Goal: Information Seeking & Learning: Find specific fact

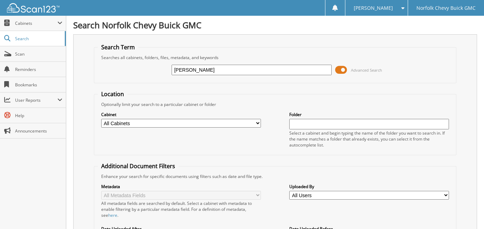
type input "[PERSON_NAME]"
click at [249, 104] on div "Optionally limit your search to a particular cabinet or folder" at bounding box center [275, 105] width 355 height 6
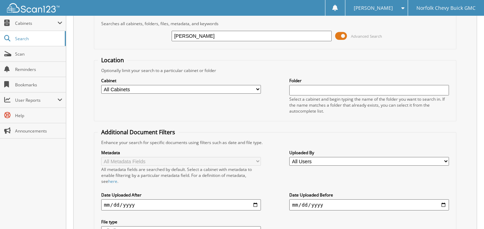
scroll to position [95, 0]
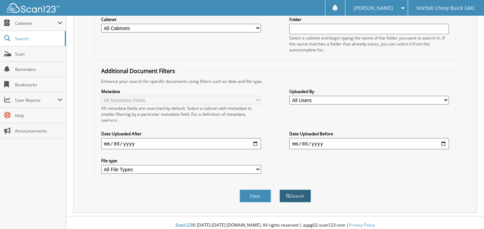
click at [298, 190] on button "Search" at bounding box center [295, 196] width 32 height 13
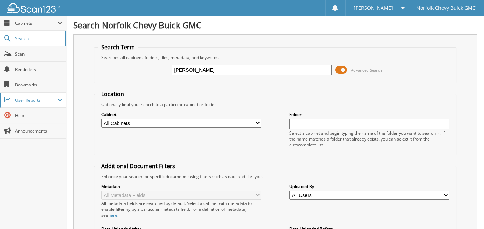
drag, startPoint x: 246, startPoint y: 67, endPoint x: 34, endPoint y: 93, distance: 213.8
click at [35, 93] on body "[PERSON_NAME] Settings Logout Norfolk Chevy Buick GMC Close Cabinets My Company…" at bounding box center [242, 223] width 484 height 446
type input "[PERSON_NAME]"
click at [267, 117] on div "Cabinet All Cabinets CAR DEALS PARTS SERVICE RO Needs Filing Folder" at bounding box center [275, 129] width 355 height 44
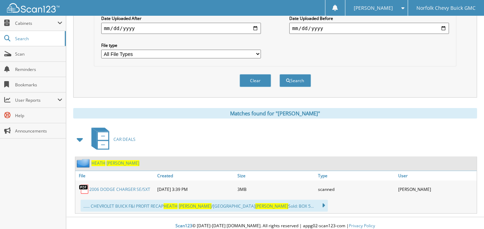
scroll to position [211, 0]
click at [300, 75] on button "Search" at bounding box center [295, 80] width 32 height 13
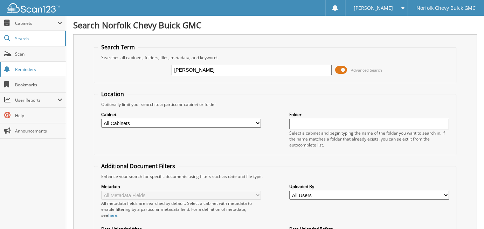
drag, startPoint x: 213, startPoint y: 67, endPoint x: 7, endPoint y: 72, distance: 205.9
type input "R"
click at [192, 71] on input "ERNEST GOTSCHALL" at bounding box center [252, 70] width 160 height 11
type input "ERNEST C GOTSCHALL"
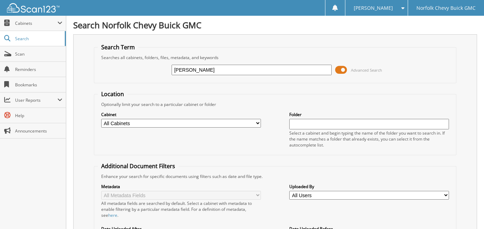
drag, startPoint x: 209, startPoint y: 84, endPoint x: 243, endPoint y: 88, distance: 33.8
click at [218, 84] on form "Search Term Searches all cabinets, folders, files, metadata, and keywords ERNES…" at bounding box center [275, 174] width 363 height 262
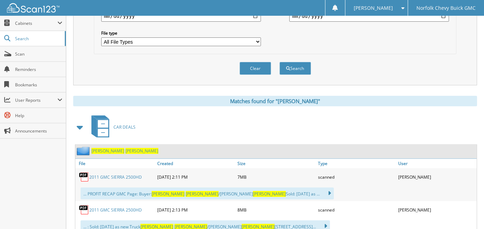
scroll to position [175, 0]
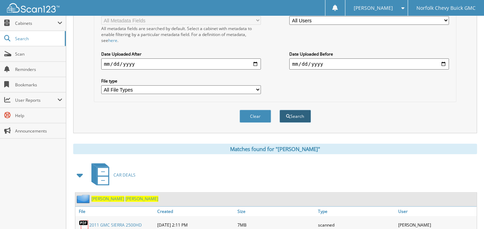
click at [298, 111] on button "Search" at bounding box center [295, 116] width 32 height 13
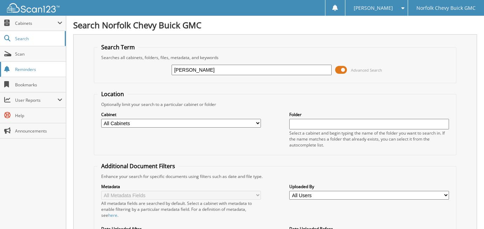
drag, startPoint x: 250, startPoint y: 72, endPoint x: 14, endPoint y: 69, distance: 236.3
click at [9, 78] on body "Linda E. Settings Logout Norfolk Chevy Buick GMC Close Cabinets My Company Emai…" at bounding box center [242, 223] width 484 height 447
type input "VICTORIA J GOO"
click at [21, 69] on span "Reminders" at bounding box center [38, 70] width 47 height 6
click at [214, 68] on input "VISSTORIA [PERSON_NAME]" at bounding box center [252, 70] width 160 height 11
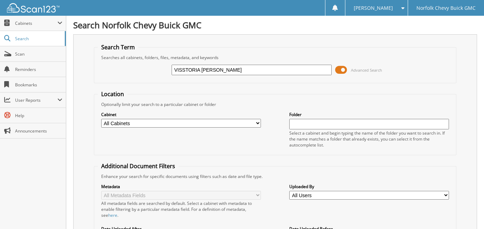
click at [241, 103] on div "Optionally limit your search to a particular cabinet or folder" at bounding box center [275, 105] width 355 height 6
click at [184, 69] on input "VISSTORIA [PERSON_NAME]" at bounding box center [252, 70] width 160 height 11
type input "[PERSON_NAME]"
click at [265, 79] on fieldset "Search Term Searches all cabinets, folders, files, metadata, and keywords [PERS…" at bounding box center [275, 63] width 363 height 40
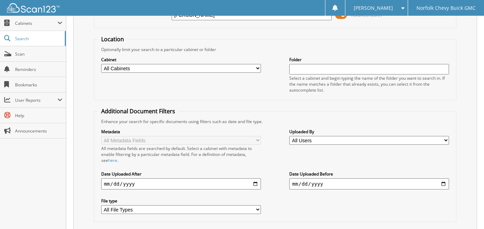
scroll to position [95, 0]
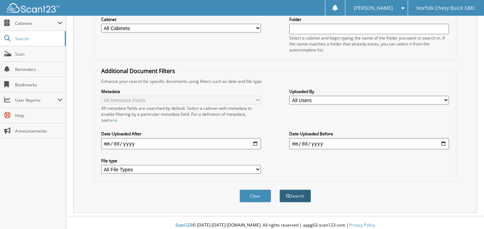
click at [298, 191] on button "Search" at bounding box center [295, 196] width 32 height 13
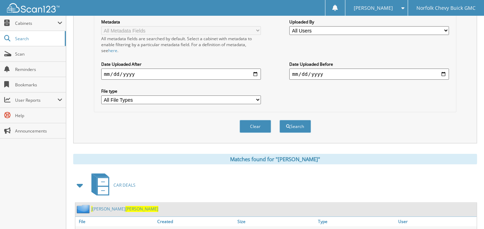
scroll to position [175, 0]
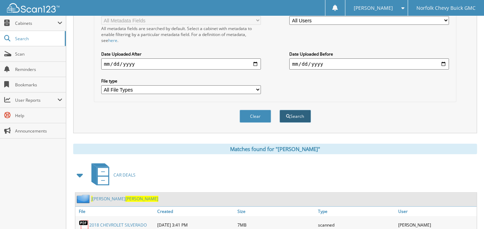
click at [296, 111] on button "Search" at bounding box center [295, 116] width 32 height 13
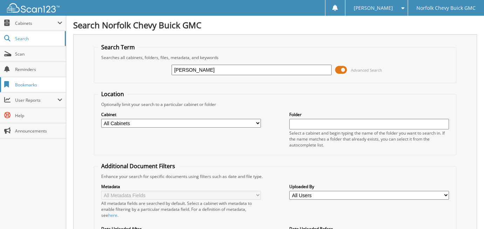
drag, startPoint x: 239, startPoint y: 73, endPoint x: 7, endPoint y: 79, distance: 231.8
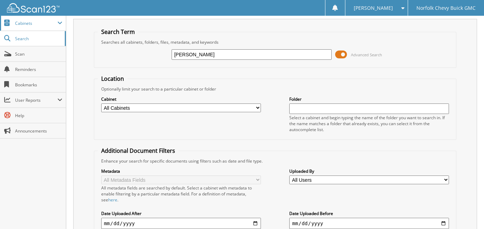
scroll to position [16, 0]
type input "[PERSON_NAME]"
click at [43, 74] on link "Reminders" at bounding box center [33, 69] width 66 height 15
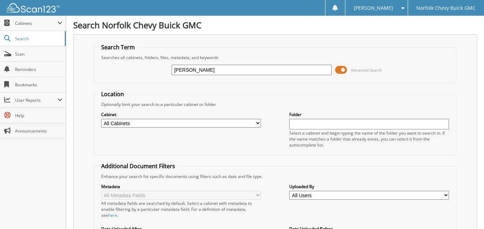
type input "[PERSON_NAME]"
click at [258, 98] on fieldset "Location Optionally limit your search to a particular cabinet or folder Cabinet…" at bounding box center [275, 122] width 363 height 65
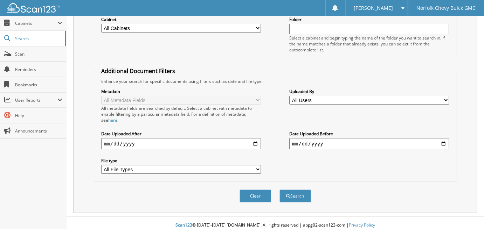
scroll to position [95, 0]
click at [297, 190] on button "Search" at bounding box center [295, 196] width 32 height 13
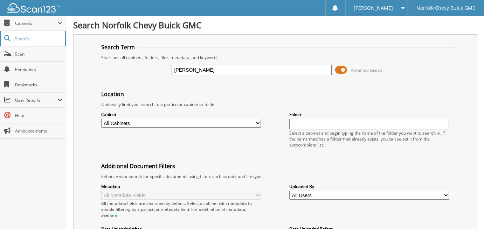
click at [35, 38] on span "Search" at bounding box center [38, 39] width 46 height 6
click at [226, 138] on div "Cabinet All Cabinets CAR DEALS PARTS SERVICE RO Needs Filing Folder" at bounding box center [275, 129] width 355 height 44
click at [223, 69] on input "[PERSON_NAME]" at bounding box center [252, 70] width 160 height 11
type input "[PERSON_NAME][GEOGRAPHIC_DATA]"
click at [257, 88] on form "Search Term Searches all cabinets, folders, files, metadata, and keywords CHAD …" at bounding box center [275, 174] width 363 height 262
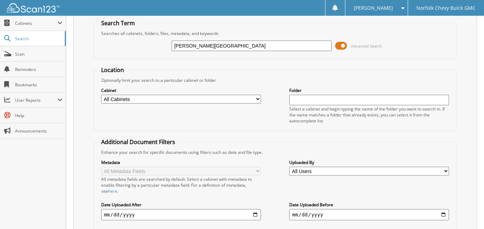
scroll to position [95, 0]
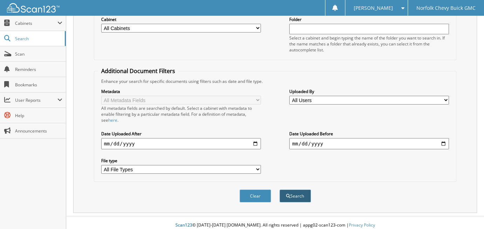
click at [300, 193] on button "Search" at bounding box center [295, 196] width 32 height 13
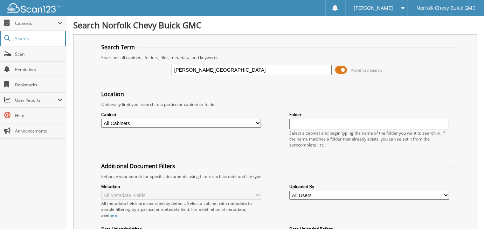
click at [48, 38] on span "Search" at bounding box center [38, 39] width 46 height 6
type input "SERGIO GONZALEZ"
click at [245, 97] on fieldset "Location Optionally limit your search to a particular cabinet or folder Cabinet…" at bounding box center [275, 122] width 363 height 65
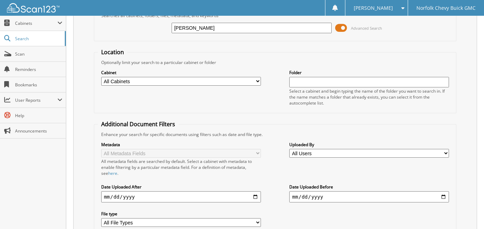
scroll to position [95, 0]
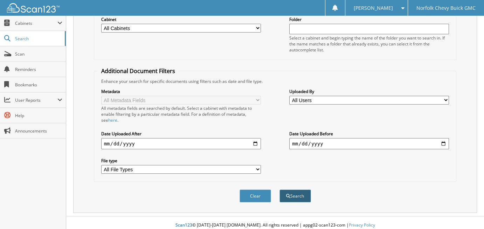
click at [301, 190] on button "Search" at bounding box center [295, 196] width 32 height 13
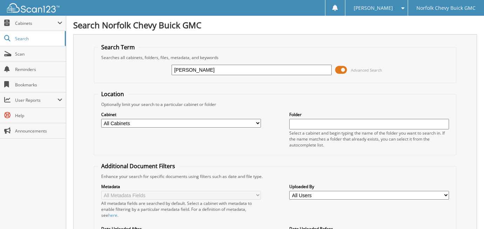
drag, startPoint x: 191, startPoint y: 68, endPoint x: 100, endPoint y: 91, distance: 94.2
click at [100, 91] on form "Search Term Searches all cabinets, folders, files, metadata, and keywords [PERS…" at bounding box center [275, 174] width 363 height 262
type input "[PERSON_NAME]"
click at [190, 99] on fieldset "Location Optionally limit your search to a particular cabinet or folder Cabinet…" at bounding box center [275, 122] width 363 height 65
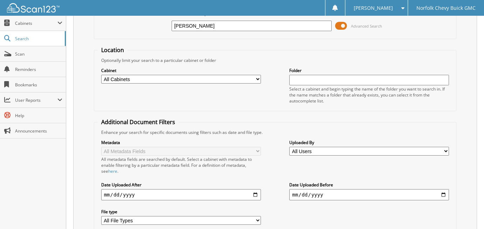
scroll to position [140, 0]
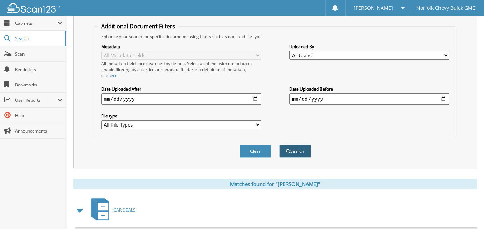
click at [296, 146] on button "Search" at bounding box center [295, 151] width 32 height 13
click at [300, 146] on button "Search" at bounding box center [295, 151] width 32 height 13
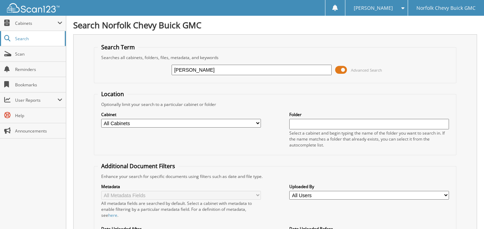
click at [47, 38] on span "Search" at bounding box center [38, 39] width 46 height 6
type input "[PERSON_NAME]"
click at [229, 86] on form "Search Term Searches all cabinets, folders, files, metadata, and keywords [PERS…" at bounding box center [275, 174] width 363 height 262
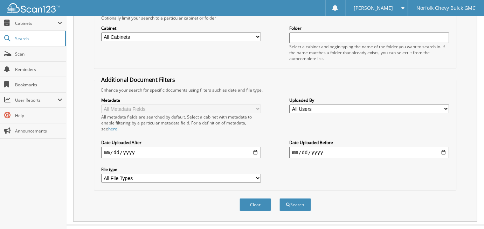
scroll to position [95, 0]
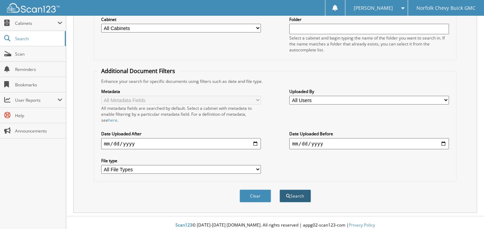
click at [294, 190] on button "Search" at bounding box center [295, 196] width 32 height 13
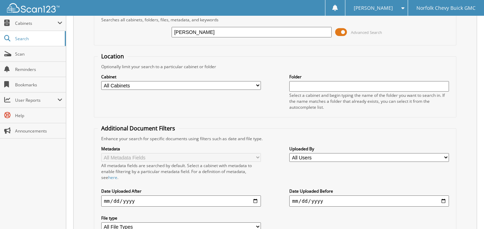
scroll to position [105, 0]
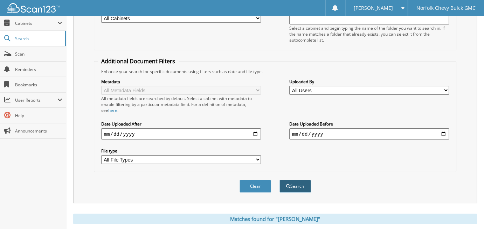
click at [292, 181] on button "Search" at bounding box center [295, 186] width 32 height 13
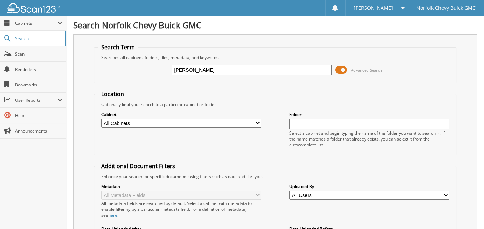
drag, startPoint x: 198, startPoint y: 70, endPoint x: 70, endPoint y: 91, distance: 129.4
type input "MICHAEL CZARNICK"
click at [248, 114] on label "Cabinet" at bounding box center [181, 115] width 160 height 6
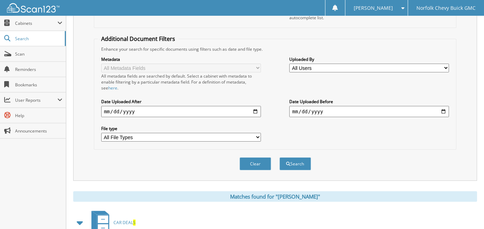
scroll to position [175, 0]
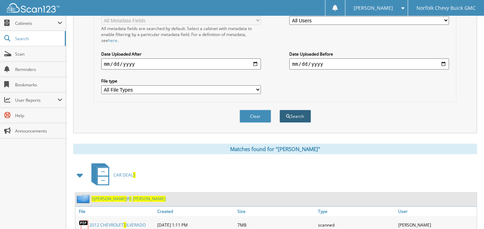
click at [300, 112] on button "Search" at bounding box center [295, 116] width 32 height 13
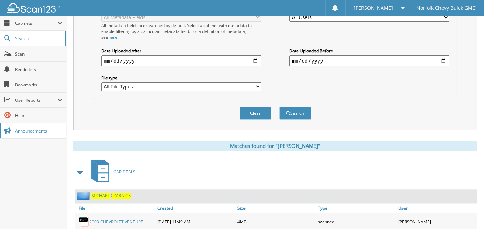
scroll to position [105, 0]
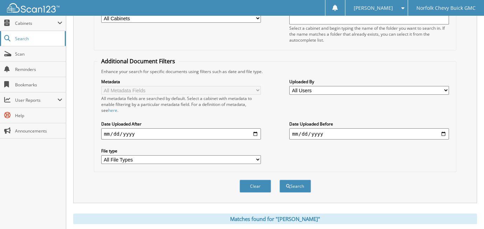
click at [40, 36] on span "Search" at bounding box center [38, 39] width 46 height 6
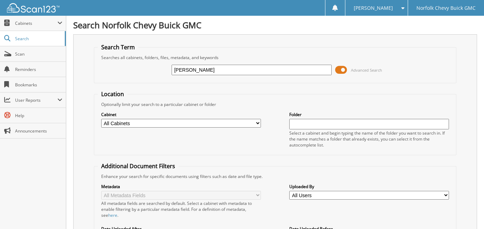
type input "[PERSON_NAME]"
click at [290, 138] on div "Select a cabinet and begin typing the name of the folder you want to search in.…" at bounding box center [369, 139] width 160 height 18
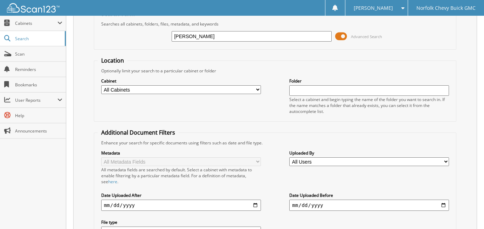
scroll to position [70, 0]
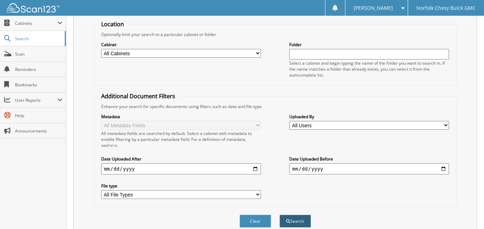
click at [300, 218] on button "Search" at bounding box center [295, 221] width 32 height 13
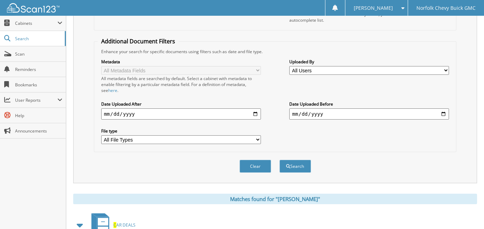
scroll to position [175, 0]
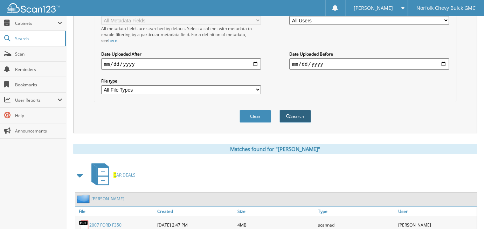
click at [294, 112] on button "Search" at bounding box center [295, 116] width 32 height 13
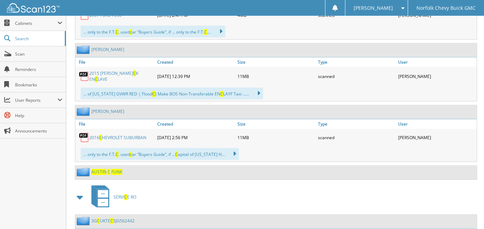
scroll to position [420, 0]
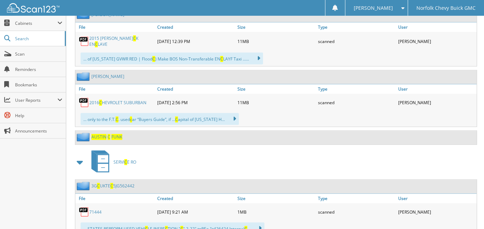
click at [118, 134] on span "FUNK" at bounding box center [116, 137] width 11 height 6
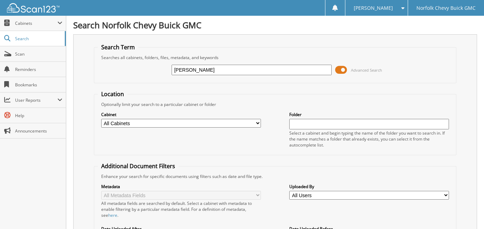
type input "[PERSON_NAME]"
click at [277, 107] on div "Cabinet All Cabinets CAR DEALS PARTS SERVICE RO Needs Filing Folder" at bounding box center [275, 129] width 355 height 44
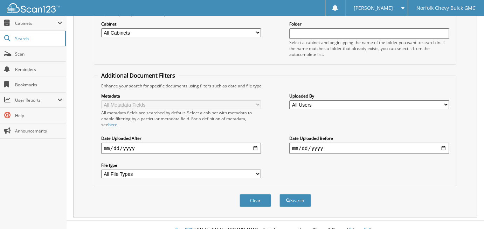
scroll to position [95, 0]
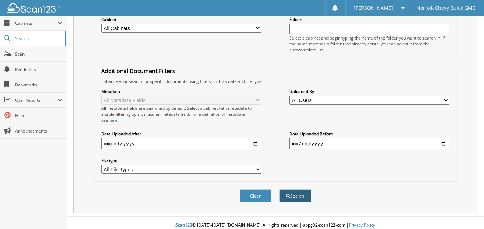
click at [297, 190] on button "Search" at bounding box center [295, 196] width 32 height 13
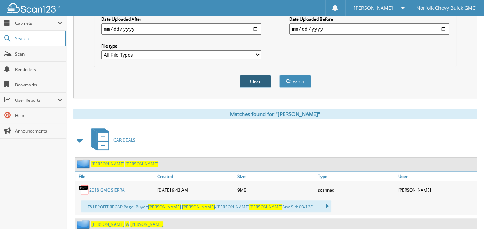
scroll to position [187, 0]
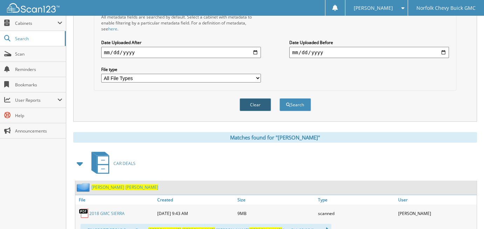
drag, startPoint x: 225, startPoint y: 103, endPoint x: 243, endPoint y: 102, distance: 18.6
click at [44, 37] on span "Search" at bounding box center [38, 39] width 46 height 6
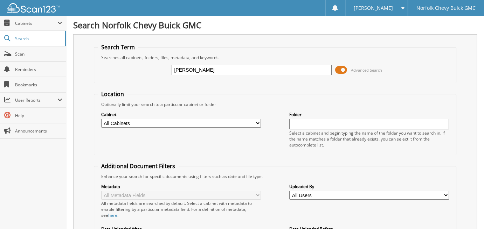
click at [213, 70] on input "[PERSON_NAME]" at bounding box center [252, 70] width 160 height 11
type input "[PERSON_NAME]"
click at [230, 97] on fieldset "Location Optionally limit your search to a particular cabinet or folder Cabinet…" at bounding box center [275, 122] width 363 height 65
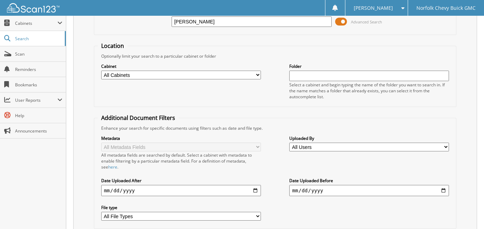
scroll to position [95, 0]
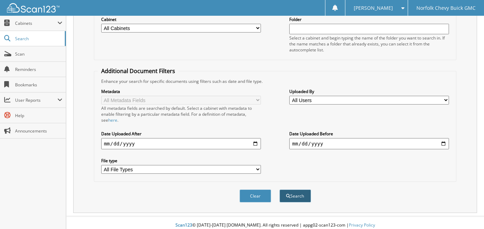
click at [297, 190] on button "Search" at bounding box center [295, 196] width 32 height 13
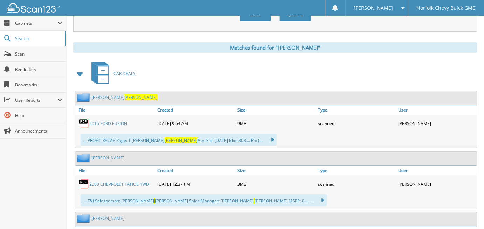
scroll to position [174, 0]
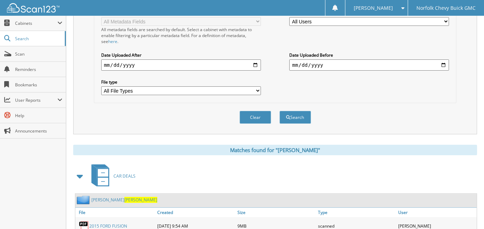
click at [122, 173] on span "CAR DEALS" at bounding box center [124, 176] width 22 height 6
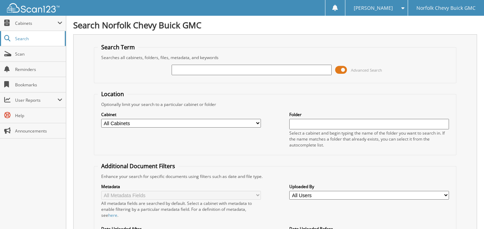
click at [39, 39] on span "Search" at bounding box center [38, 39] width 46 height 6
type input "[PERSON_NAME]"
click at [236, 89] on form "Search Term Searches all cabinets, folders, files, metadata, and keywords BRAND…" at bounding box center [275, 174] width 363 height 262
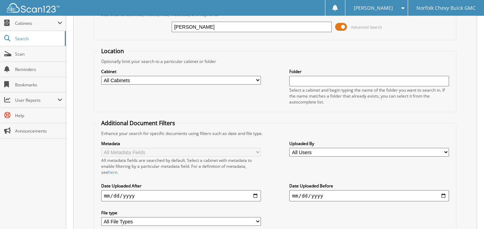
scroll to position [95, 0]
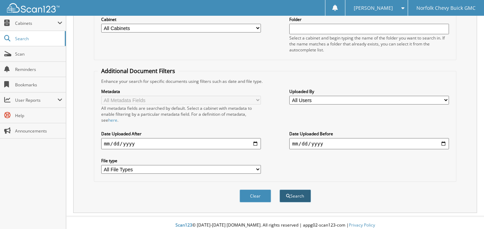
click at [297, 193] on button "Search" at bounding box center [295, 196] width 32 height 13
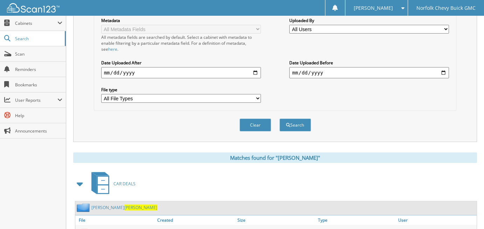
scroll to position [175, 0]
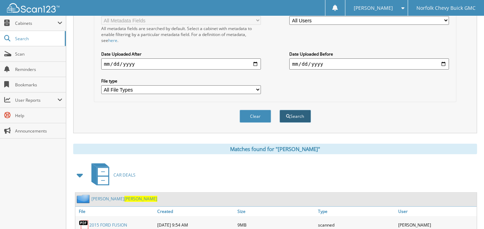
click at [299, 112] on button "Search" at bounding box center [295, 116] width 32 height 13
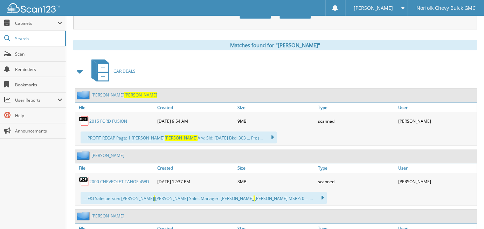
scroll to position [349, 0]
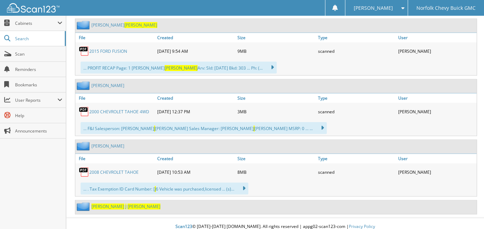
click at [111, 204] on span "[PERSON_NAME]" at bounding box center [107, 207] width 33 height 6
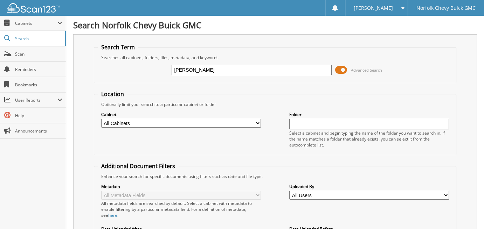
type input "[PERSON_NAME]"
click at [324, 83] on form "Search Term Searches all cabinets, folders, files, metadata, and keywords [PERS…" at bounding box center [275, 174] width 363 height 262
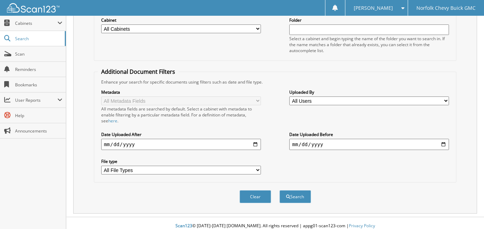
scroll to position [95, 0]
click at [297, 191] on button "Search" at bounding box center [295, 196] width 32 height 13
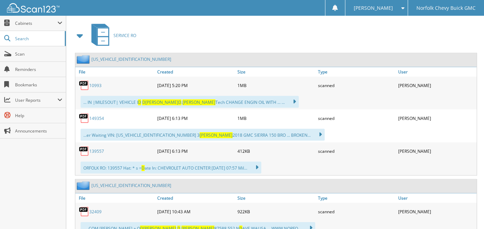
scroll to position [315, 0]
click at [81, 29] on span at bounding box center [80, 35] width 10 height 13
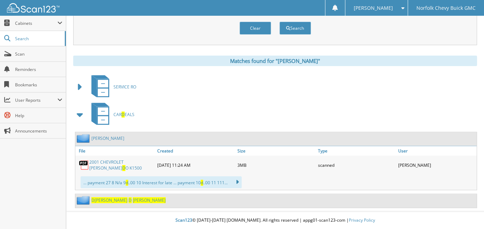
scroll to position [258, 0]
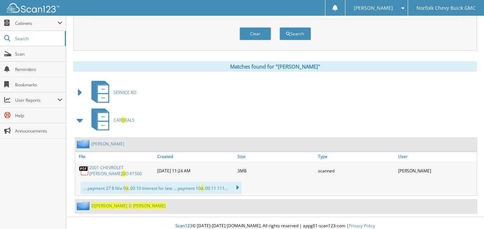
click at [133, 203] on span "[PERSON_NAME]" at bounding box center [149, 206] width 33 height 6
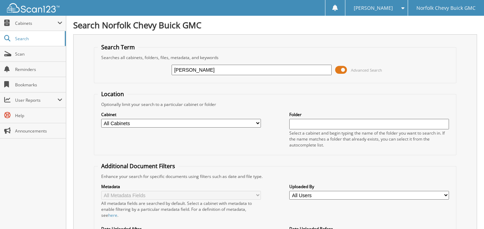
type input "[PERSON_NAME]"
click at [241, 92] on fieldset "Location Optionally limit your search to a particular cabinet or folder Cabinet…" at bounding box center [275, 122] width 363 height 65
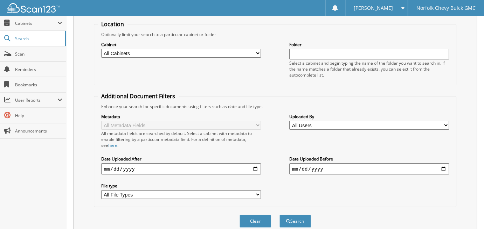
scroll to position [95, 0]
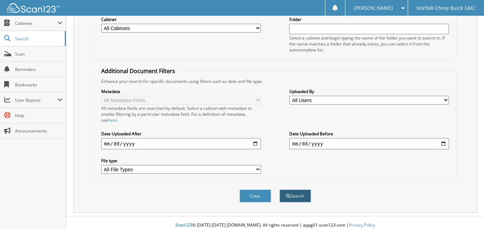
click at [300, 193] on button "Search" at bounding box center [295, 196] width 32 height 13
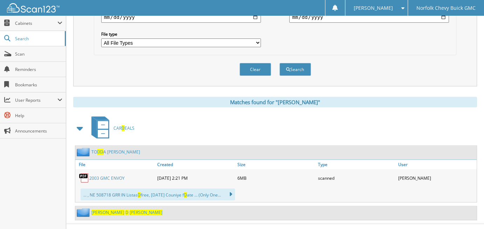
scroll to position [229, 0]
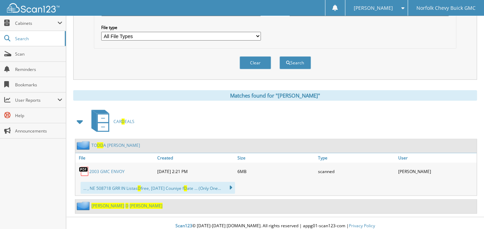
click at [130, 203] on span "GIESELMAN" at bounding box center [146, 206] width 33 height 6
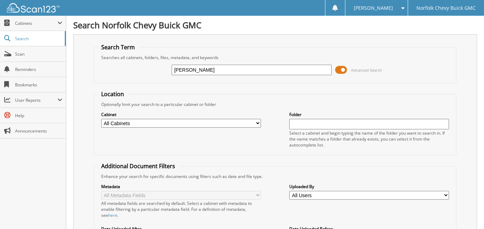
type input "MICHAEL GEU"
click at [238, 107] on div "Cabinet All Cabinets CAR DEALS PARTS SERVICE RO Needs Filing Folder" at bounding box center [275, 129] width 355 height 44
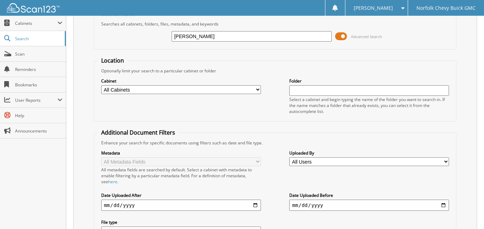
scroll to position [95, 0]
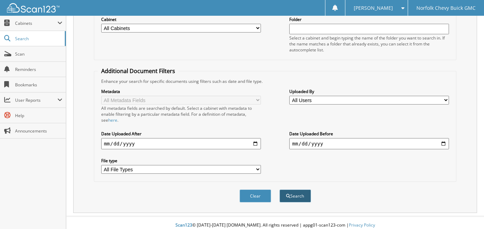
click at [297, 191] on button "Search" at bounding box center [295, 196] width 32 height 13
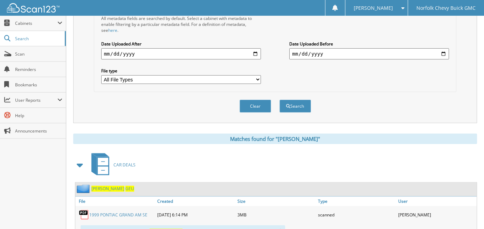
scroll to position [140, 0]
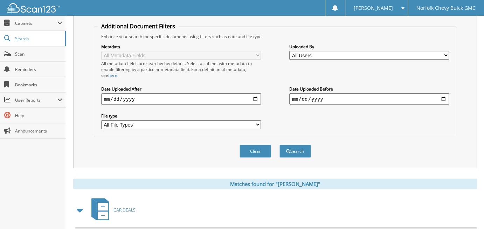
click at [124, 207] on span "CAR DEALS" at bounding box center [124, 210] width 22 height 6
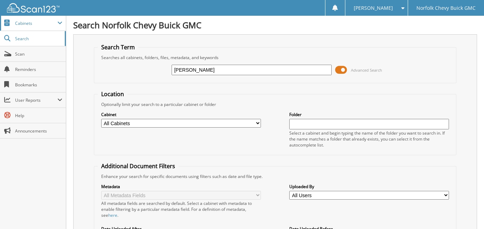
click at [41, 20] on span "Cabinets" at bounding box center [36, 23] width 42 height 6
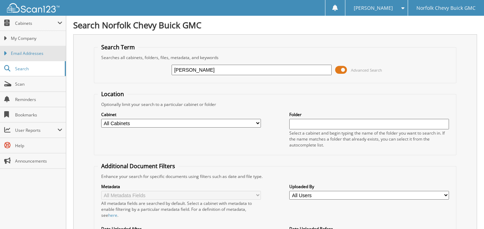
drag, startPoint x: 41, startPoint y: 36, endPoint x: 49, endPoint y: 46, distance: 13.0
click at [41, 35] on span "My Company" at bounding box center [36, 38] width 51 height 6
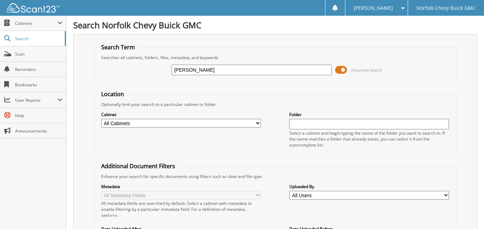
type input "[PERSON_NAME]"
click at [270, 102] on div "Optionally limit your search to a particular cabinet or folder" at bounding box center [275, 105] width 355 height 6
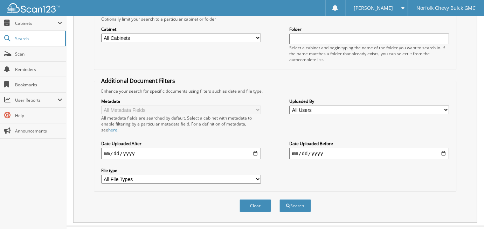
scroll to position [95, 0]
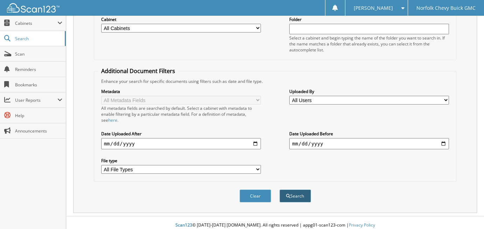
click at [295, 191] on button "Search" at bounding box center [295, 196] width 32 height 13
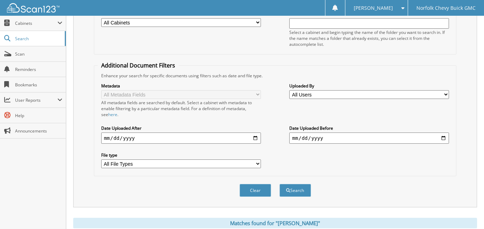
scroll to position [105, 0]
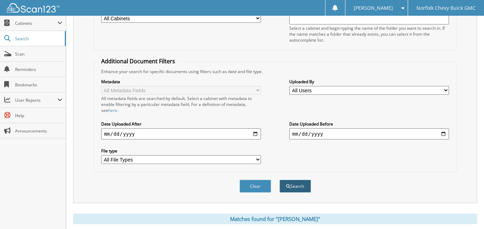
click at [298, 182] on button "Search" at bounding box center [295, 186] width 32 height 13
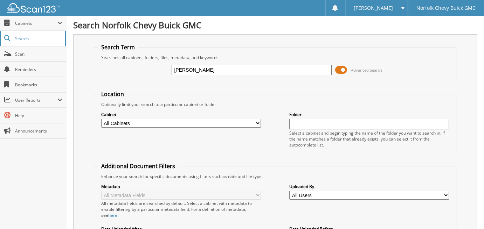
click at [41, 40] on span "Search" at bounding box center [38, 39] width 46 height 6
type input "[PERSON_NAME]"
click at [241, 97] on fieldset "Location Optionally limit your search to a particular cabinet or folder Cabinet…" at bounding box center [275, 122] width 363 height 65
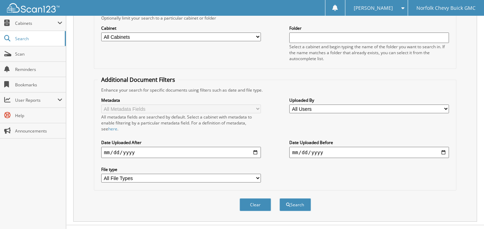
scroll to position [95, 0]
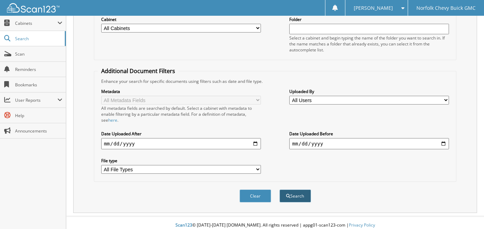
click at [300, 191] on button "Search" at bounding box center [295, 196] width 32 height 13
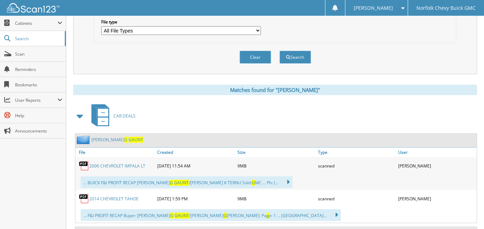
scroll to position [245, 0]
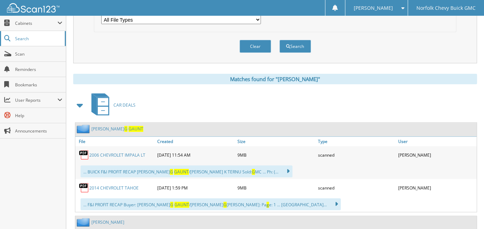
click at [36, 41] on link "Search" at bounding box center [33, 38] width 66 height 15
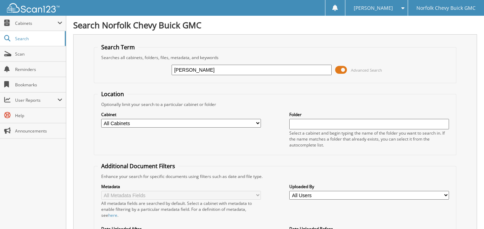
type input "[PERSON_NAME]"
click at [242, 99] on fieldset "Location Optionally limit your search to a particular cabinet or folder Cabinet…" at bounding box center [275, 122] width 363 height 65
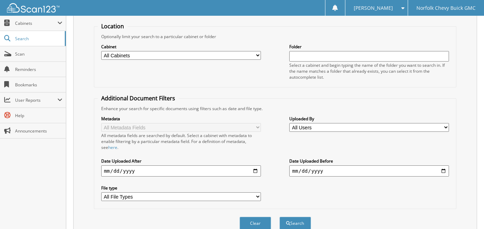
scroll to position [70, 0]
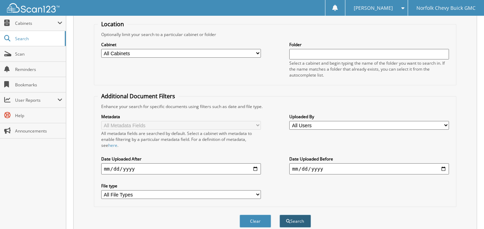
click at [292, 218] on button "Search" at bounding box center [295, 221] width 32 height 13
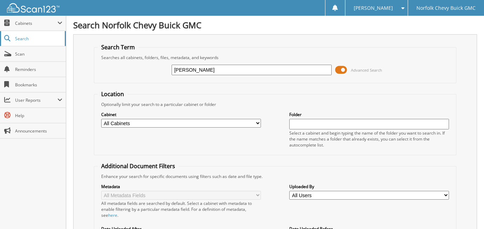
click at [45, 39] on span "Search" at bounding box center [38, 39] width 46 height 6
type input "[PERSON_NAME]"
click at [249, 90] on fieldset "Location Optionally limit your search to a particular cabinet or folder Cabinet…" at bounding box center [275, 122] width 363 height 65
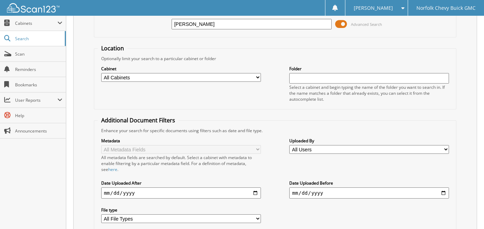
scroll to position [95, 0]
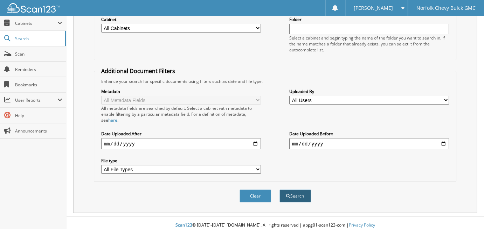
click at [296, 190] on button "Search" at bounding box center [295, 196] width 32 height 13
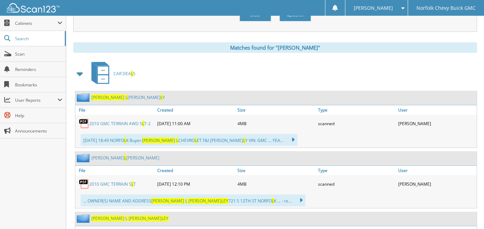
scroll to position [280, 0]
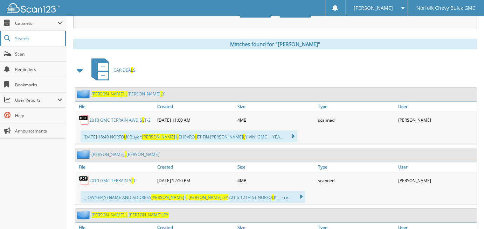
click at [51, 34] on link "Search" at bounding box center [33, 38] width 66 height 15
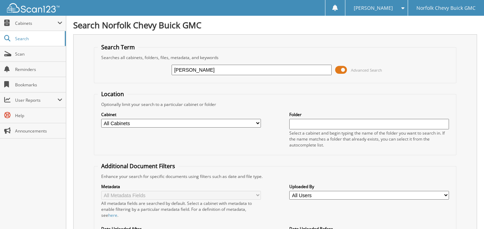
type input "STANLEY L GIRAUD"
click at [248, 84] on form "Search Term Searches all cabinets, folders, files, metadata, and keywords STANL…" at bounding box center [275, 174] width 363 height 262
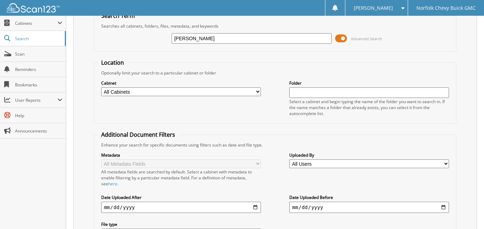
scroll to position [95, 0]
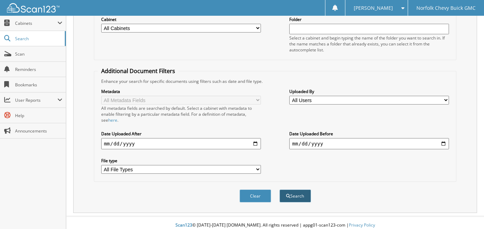
click at [298, 190] on button "Search" at bounding box center [295, 196] width 32 height 13
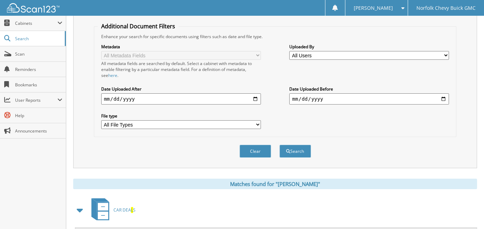
scroll to position [245, 0]
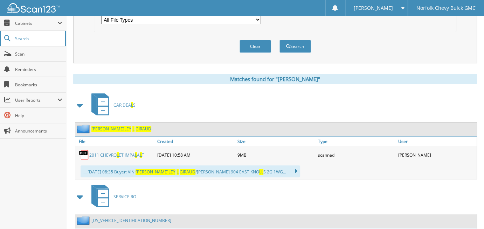
click at [42, 36] on span "Search" at bounding box center [38, 39] width 46 height 6
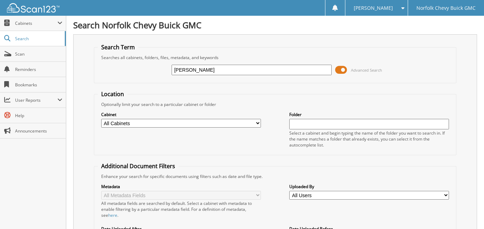
type input "[PERSON_NAME]"
click at [243, 90] on fieldset "Location Optionally limit your search to a particular cabinet or folder Cabinet…" at bounding box center [275, 122] width 363 height 65
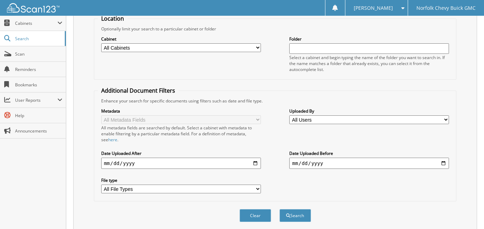
scroll to position [95, 0]
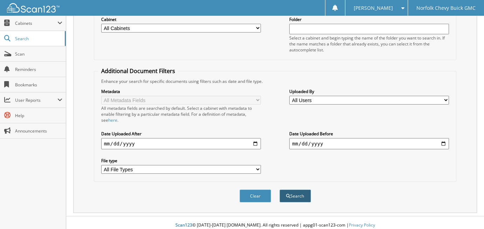
click at [296, 191] on button "Search" at bounding box center [295, 196] width 32 height 13
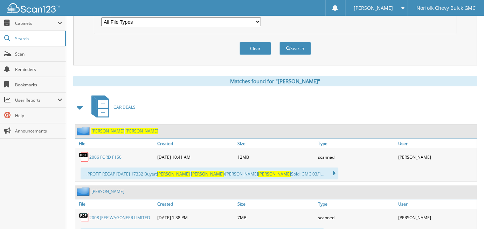
scroll to position [245, 0]
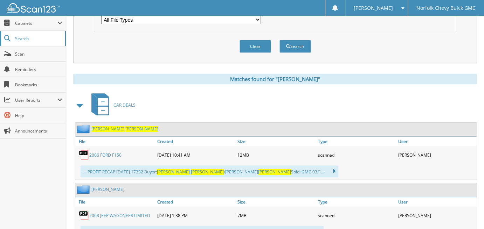
click at [43, 36] on span "Search" at bounding box center [38, 39] width 46 height 6
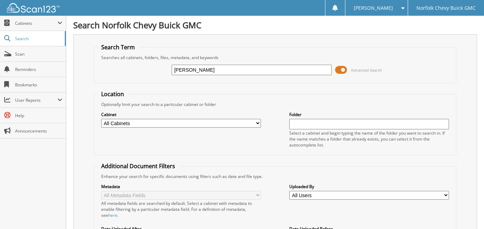
click at [202, 68] on input "[PERSON_NAME]" at bounding box center [252, 70] width 160 height 11
click at [221, 68] on input "[PERSON_NAME]" at bounding box center [252, 70] width 160 height 11
type input "[PERSON_NAME]"
click at [245, 83] on form "Search Term Searches all cabinets, folders, files, metadata, and keywords [PERS…" at bounding box center [275, 174] width 363 height 262
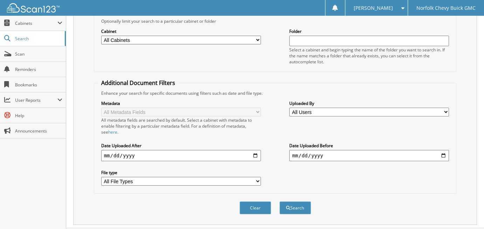
scroll to position [95, 0]
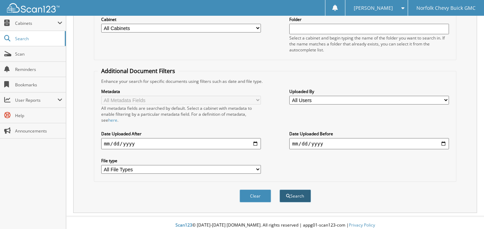
click at [299, 190] on button "Search" at bounding box center [295, 196] width 32 height 13
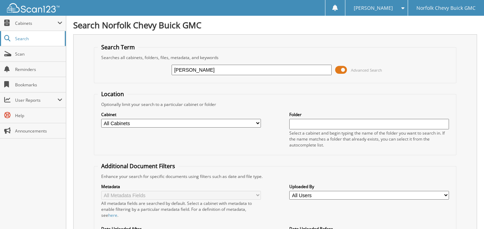
click at [43, 36] on span "Search" at bounding box center [38, 39] width 46 height 6
drag, startPoint x: 200, startPoint y: 73, endPoint x: 233, endPoint y: 83, distance: 34.7
click at [205, 75] on div "CLIFFORD J GOWLER" at bounding box center [252, 70] width 160 height 12
type input "CLIFFORD J GOWLER"
click at [253, 95] on fieldset "Location Optionally limit your search to a particular cabinet or folder Cabinet…" at bounding box center [275, 122] width 363 height 65
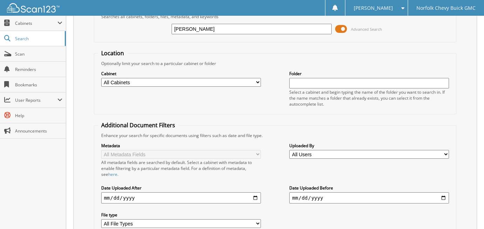
scroll to position [95, 0]
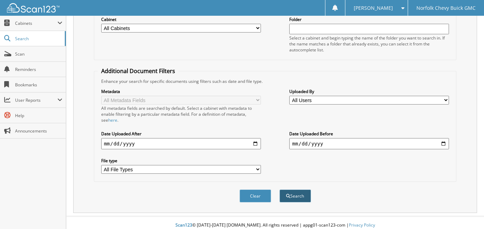
click at [299, 190] on button "Search" at bounding box center [295, 196] width 32 height 13
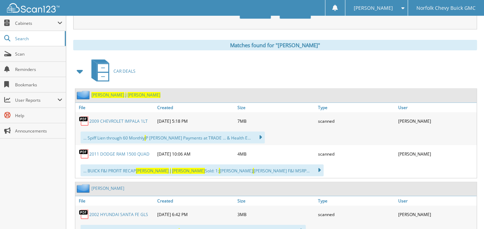
scroll to position [280, 0]
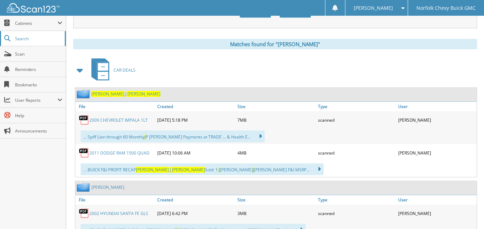
click at [40, 37] on span "Search" at bounding box center [38, 39] width 46 height 6
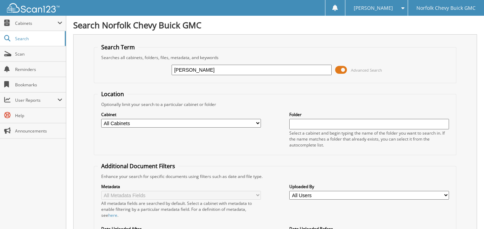
type input "KEN M GARRETSON"
click at [237, 84] on form "Search Term Searches all cabinets, folders, files, metadata, and keywords KEN M…" at bounding box center [275, 174] width 363 height 262
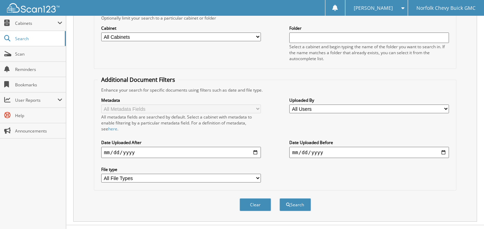
scroll to position [95, 0]
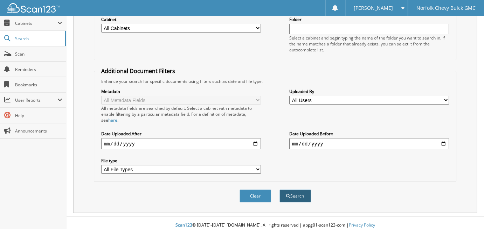
click at [295, 190] on button "Search" at bounding box center [295, 196] width 32 height 13
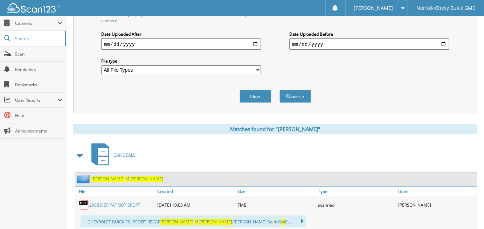
scroll to position [245, 0]
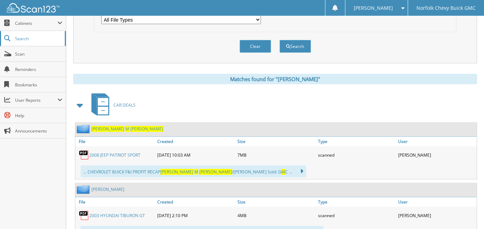
click at [51, 35] on link "Search" at bounding box center [33, 38] width 66 height 15
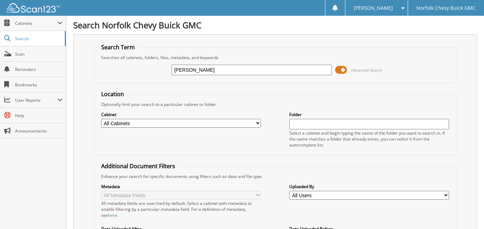
type input "JOSE M GONZALEZ"
click at [281, 107] on div "Cabinet All Cabinets CAR DEALS PARTS SERVICE RO Needs Filing Folder" at bounding box center [275, 129] width 355 height 44
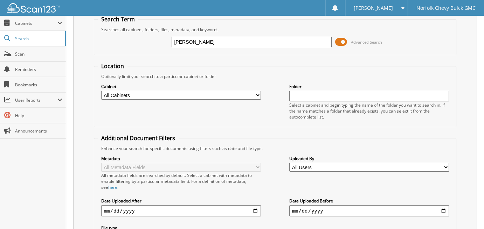
scroll to position [70, 0]
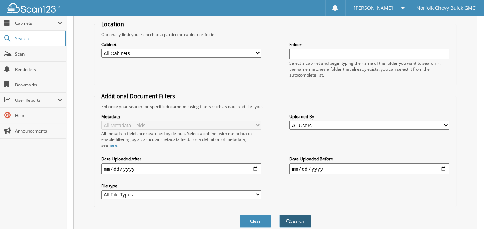
click at [300, 217] on button "Search" at bounding box center [295, 221] width 32 height 13
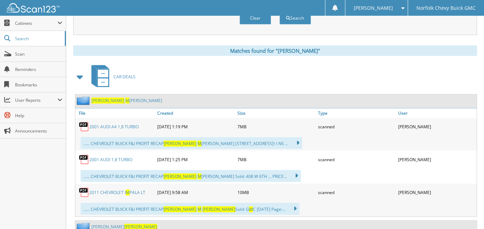
scroll to position [245, 0]
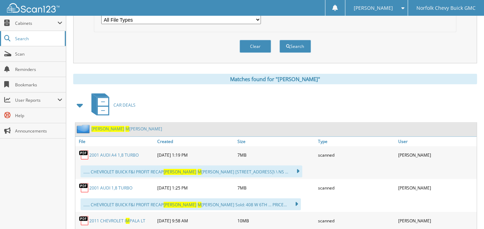
click at [48, 39] on span "Search" at bounding box center [38, 39] width 46 height 6
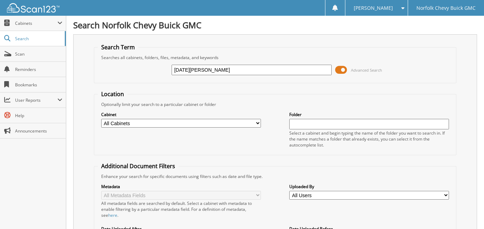
type input "[DATE][PERSON_NAME]"
click at [435, 109] on div "Cabinet All Cabinets CAR DEALS PARTS SERVICE RO Needs Filing Folder" at bounding box center [275, 129] width 355 height 44
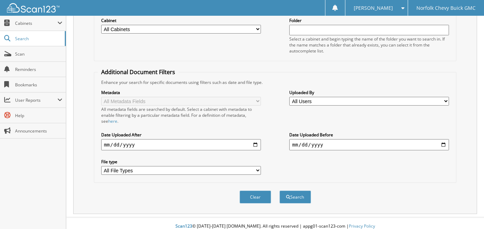
scroll to position [95, 0]
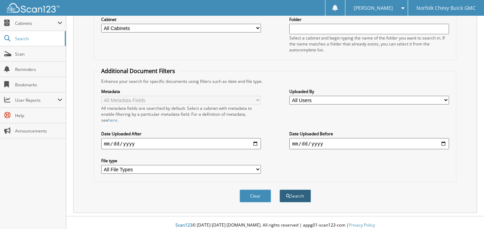
drag, startPoint x: 295, startPoint y: 189, endPoint x: 298, endPoint y: 190, distance: 3.5
click at [298, 190] on button "Search" at bounding box center [295, 196] width 32 height 13
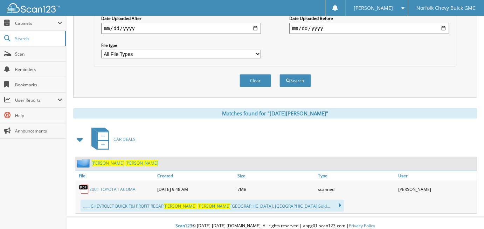
scroll to position [211, 0]
click at [44, 37] on span "Search" at bounding box center [38, 39] width 46 height 6
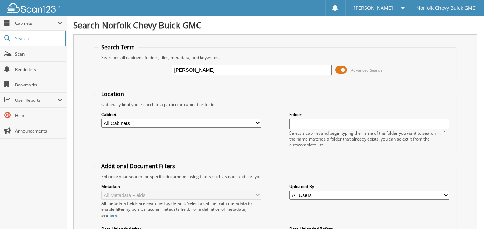
click at [258, 104] on div "Optionally limit your search to a particular cabinet or folder" at bounding box center [275, 105] width 355 height 6
click at [189, 69] on input "[PERSON_NAME]" at bounding box center [252, 70] width 160 height 11
type input "[PERSON_NAME]"
drag, startPoint x: 195, startPoint y: 84, endPoint x: 214, endPoint y: 85, distance: 18.6
click at [201, 84] on form "Search Term Searches all cabinets, folders, files, metadata, and keywords [PERS…" at bounding box center [275, 174] width 363 height 262
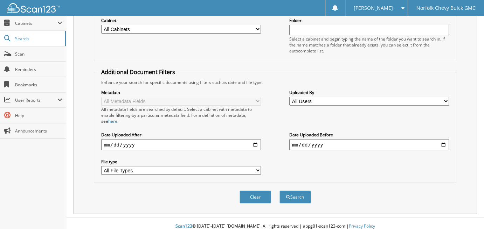
scroll to position [95, 0]
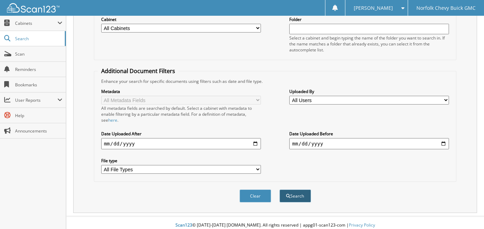
click at [296, 191] on button "Search" at bounding box center [295, 196] width 32 height 13
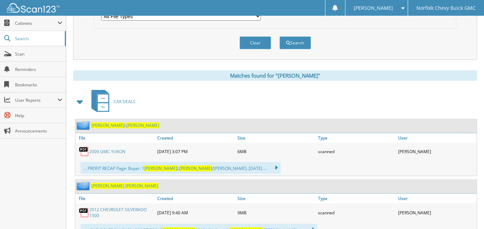
scroll to position [140, 0]
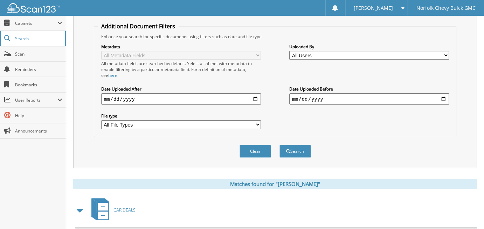
click at [58, 40] on span "Search" at bounding box center [38, 39] width 46 height 6
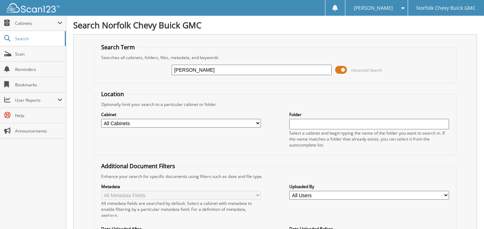
type input "[PERSON_NAME]"
click at [277, 85] on form "Search Term Searches all cabinets, folders, files, metadata, and keywords [PERS…" at bounding box center [275, 174] width 363 height 262
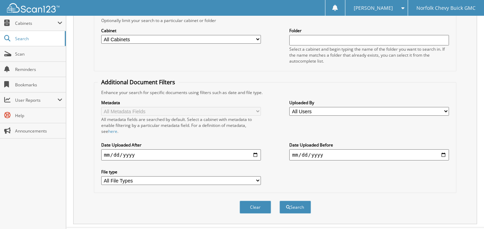
scroll to position [95, 0]
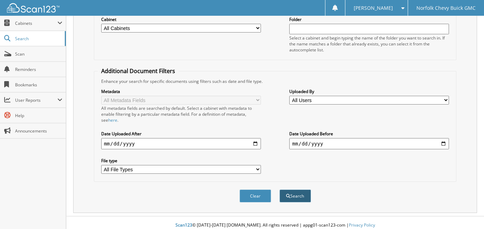
click at [292, 193] on button "Search" at bounding box center [295, 196] width 32 height 13
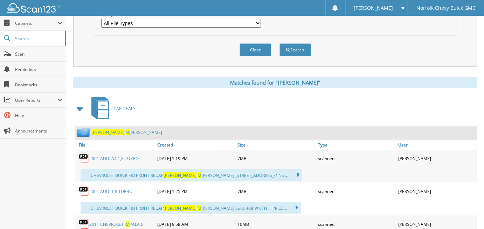
scroll to position [245, 0]
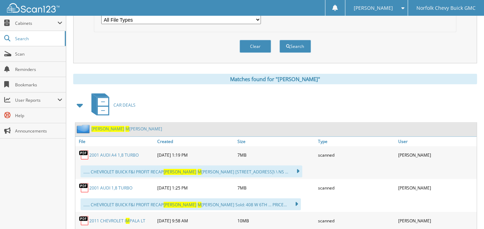
click at [124, 152] on link "2001 AUDI A4 1,8 TURBO" at bounding box center [113, 155] width 49 height 6
click at [133, 152] on link "2001 AUDI A4 1,8 TURBO" at bounding box center [113, 155] width 49 height 6
click at [117, 126] on link "[PERSON_NAME]" at bounding box center [126, 129] width 71 height 6
